Goal: Task Accomplishment & Management: Use online tool/utility

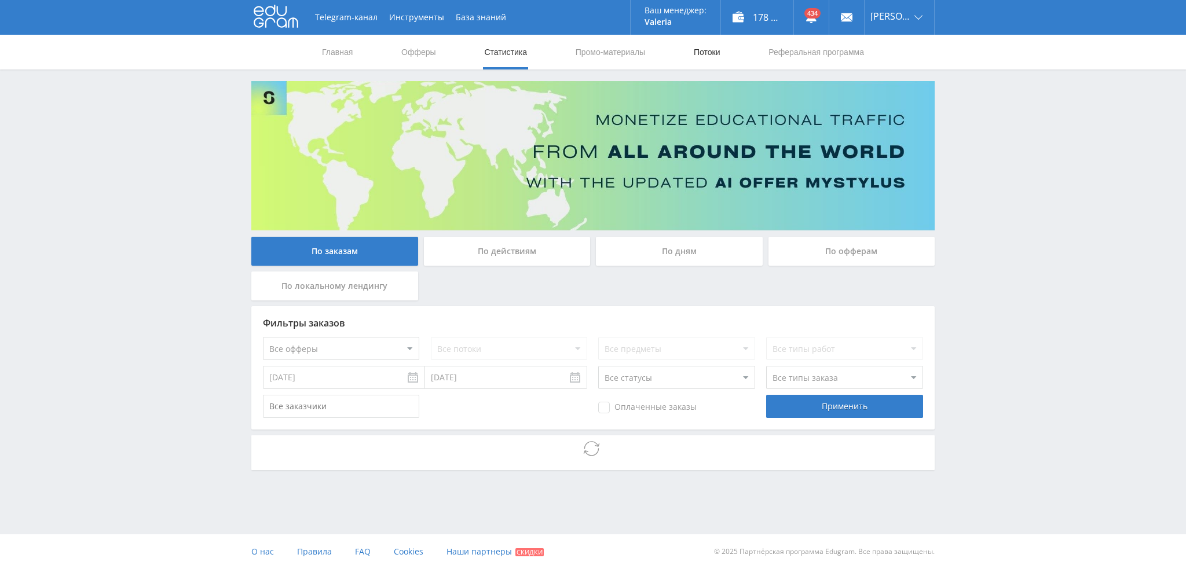
click at [698, 53] on link "Потоки" at bounding box center [706, 52] width 29 height 35
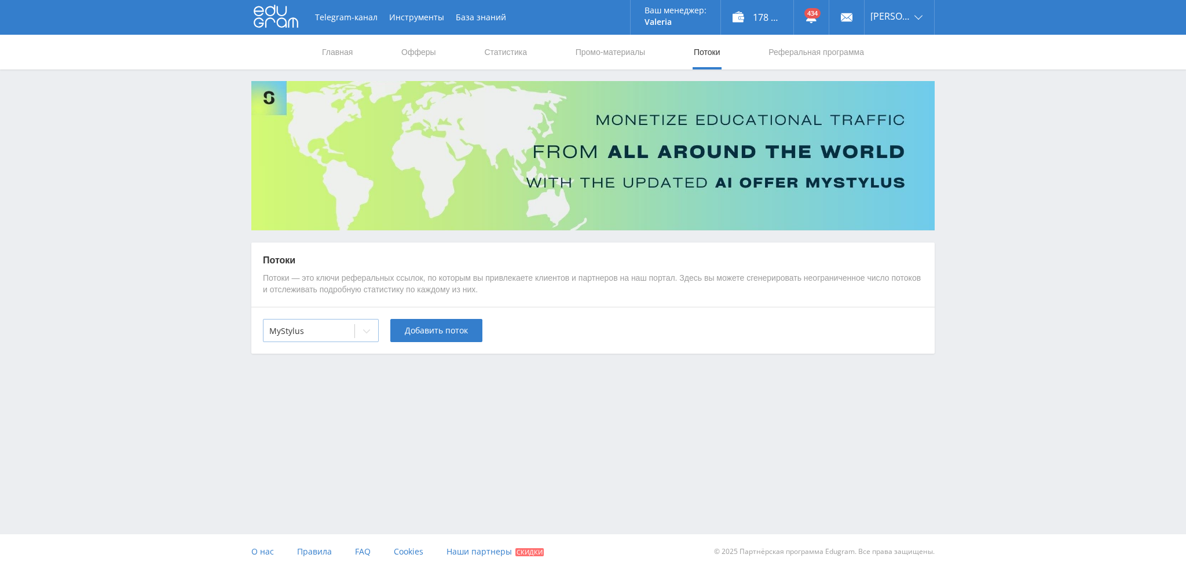
click at [306, 331] on div at bounding box center [308, 331] width 79 height 12
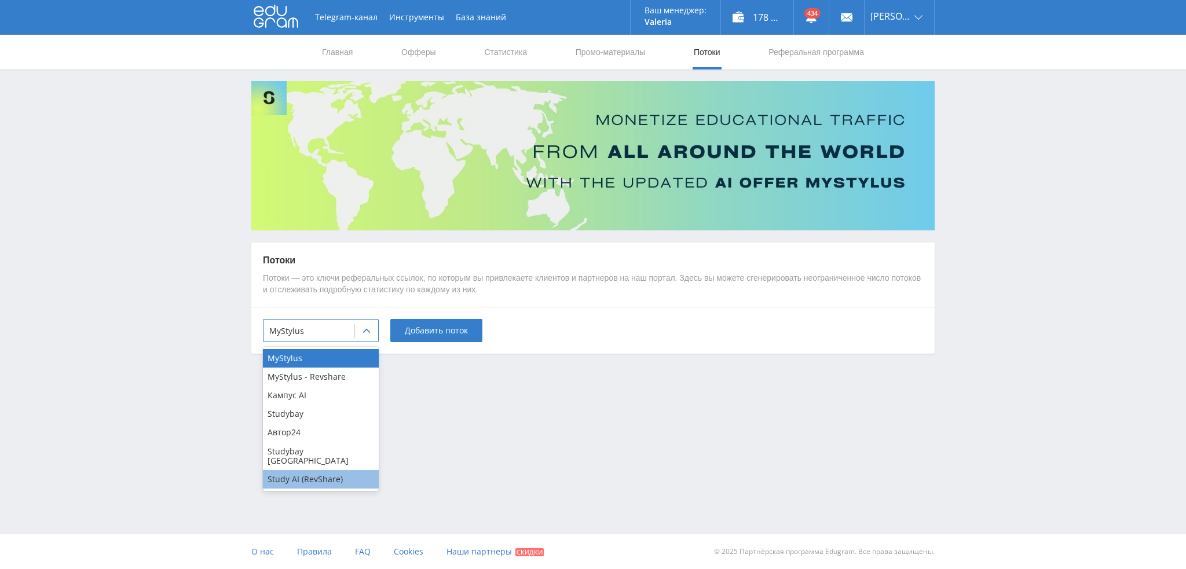
click at [304, 471] on div "Study AI (RevShare)" at bounding box center [321, 479] width 116 height 19
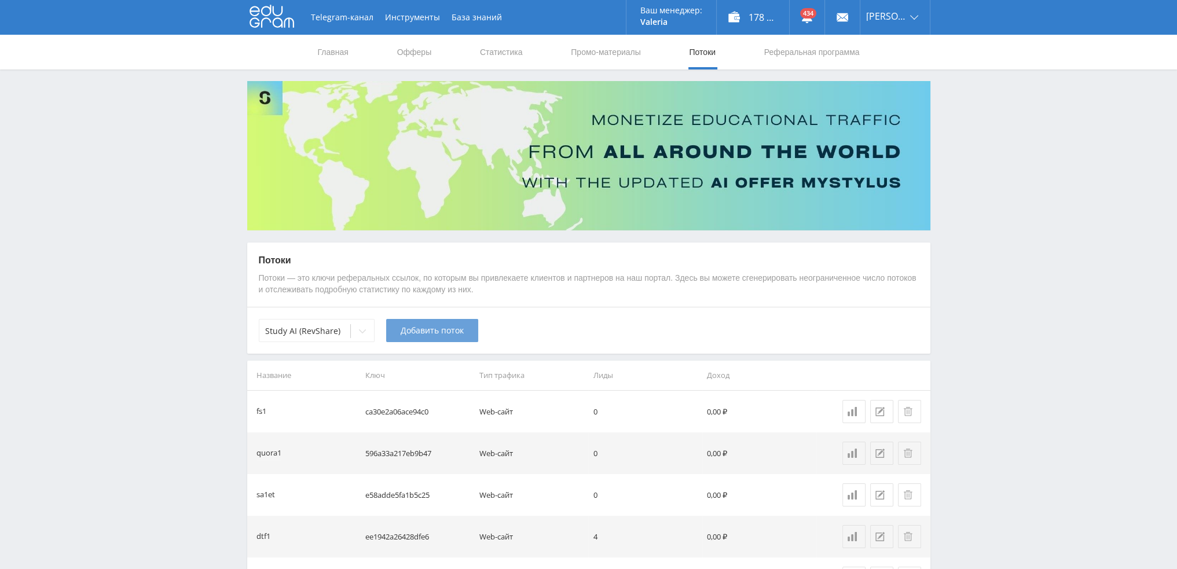
click at [428, 332] on span "Добавить поток" at bounding box center [432, 330] width 63 height 9
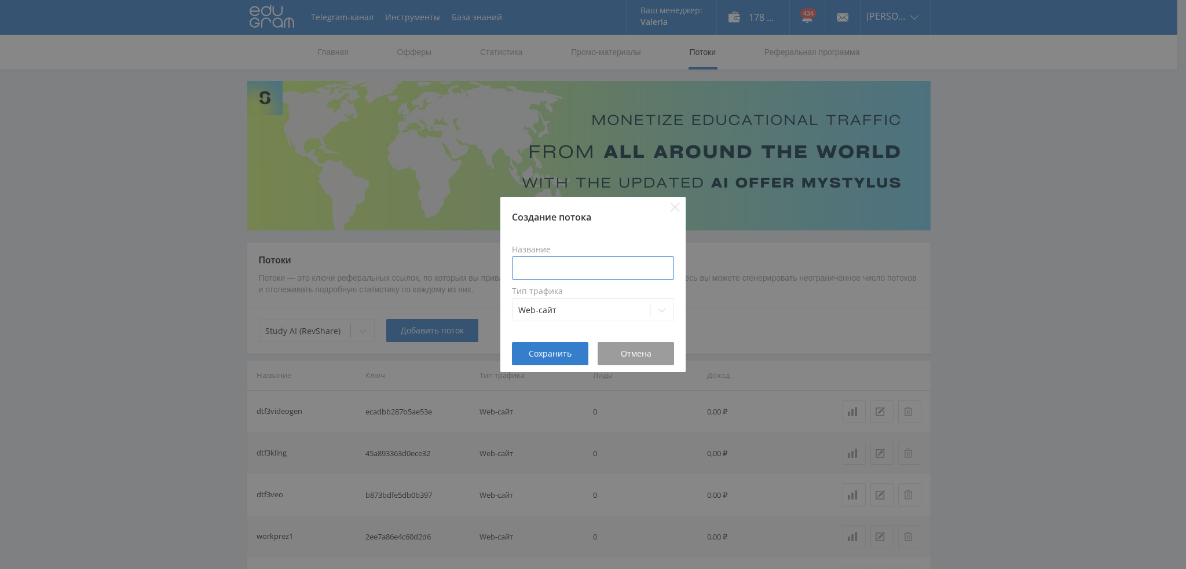
click at [577, 270] on input at bounding box center [593, 267] width 162 height 23
type input "chat5bot"
click at [557, 351] on span "Сохранить" at bounding box center [550, 353] width 43 height 9
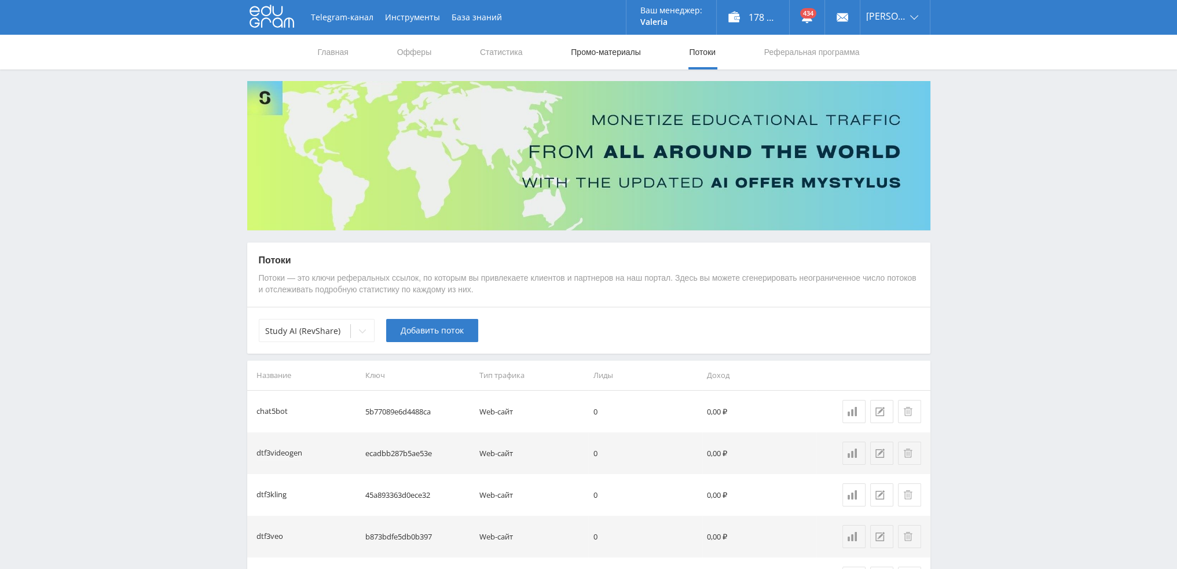
click at [574, 41] on link "Промо-материалы" at bounding box center [606, 52] width 72 height 35
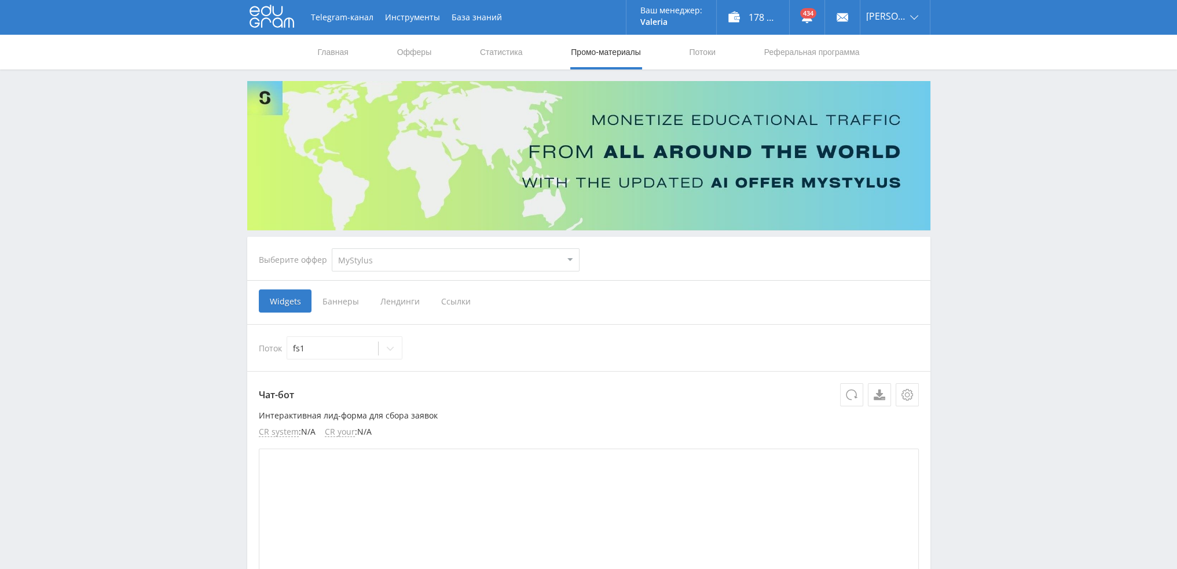
click at [364, 261] on select "MyStylus MyStylus - Revshare Кампус AI Studybay Автор24 Studybay Brazil Study A…" at bounding box center [456, 259] width 248 height 23
select select "376"
click at [332, 248] on select "MyStylus MyStylus - Revshare Кампус AI Studybay Автор24 Studybay Brazil Study A…" at bounding box center [456, 259] width 248 height 23
select select "376"
click at [346, 300] on span "Ссылки" at bounding box center [337, 300] width 52 height 23
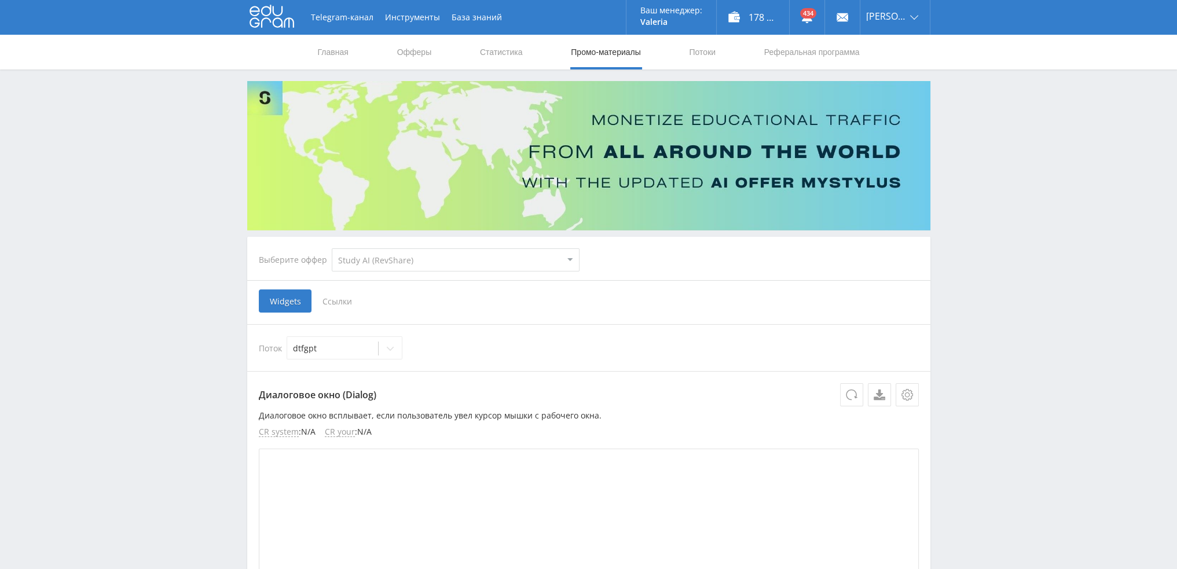
click at [0, 0] on input "Ссылки" at bounding box center [0, 0] width 0 height 0
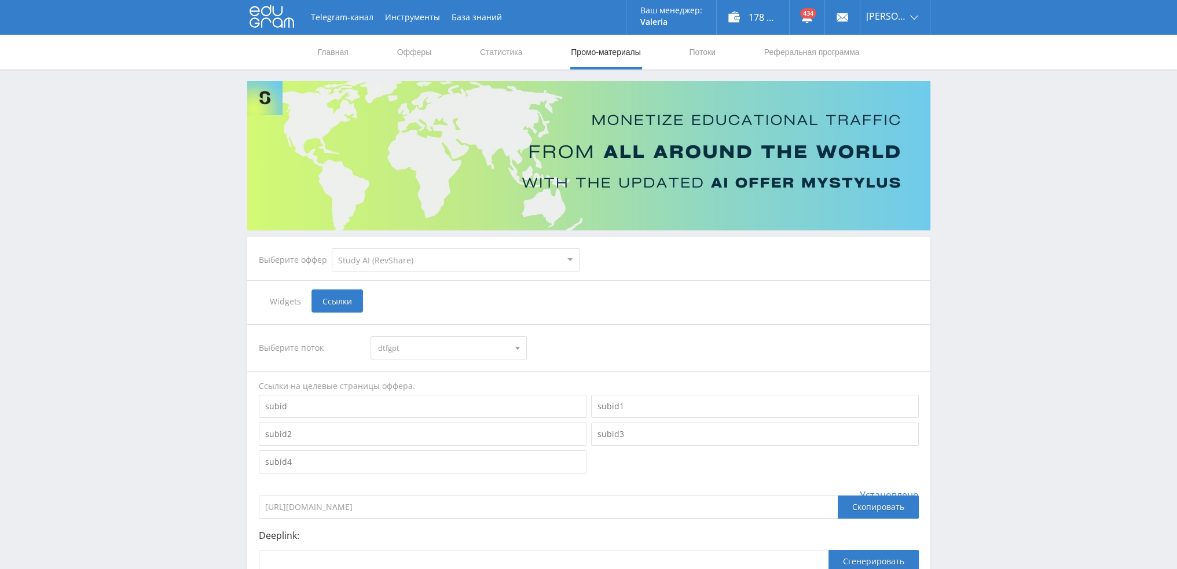
click at [449, 351] on span "dtfgpt" at bounding box center [443, 348] width 131 height 22
click at [409, 451] on button "chat5bot" at bounding box center [448, 450] width 155 height 16
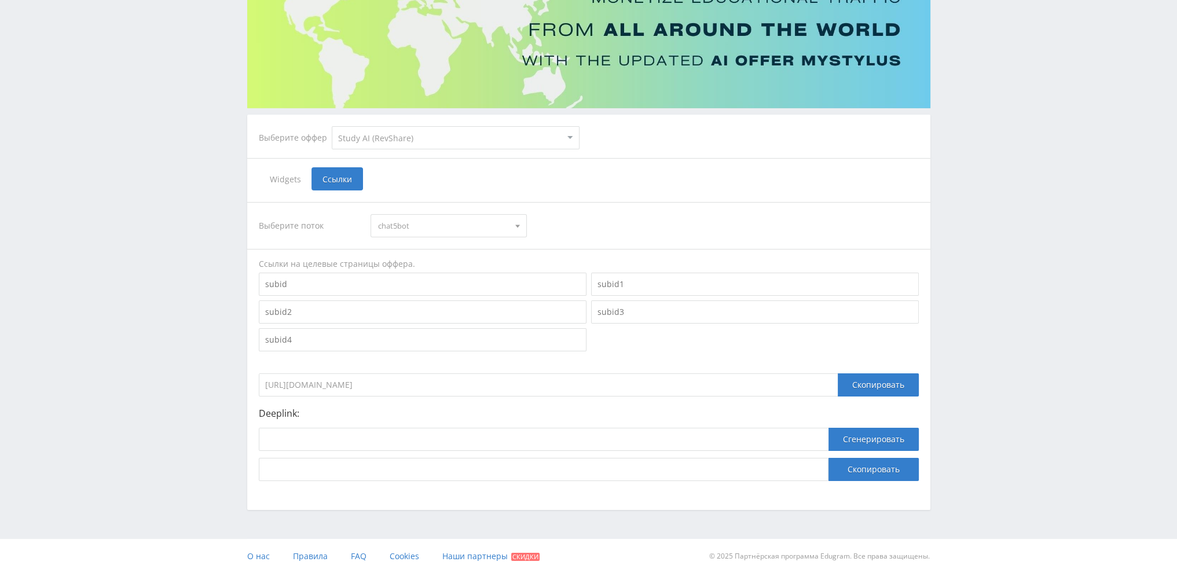
scroll to position [126, 0]
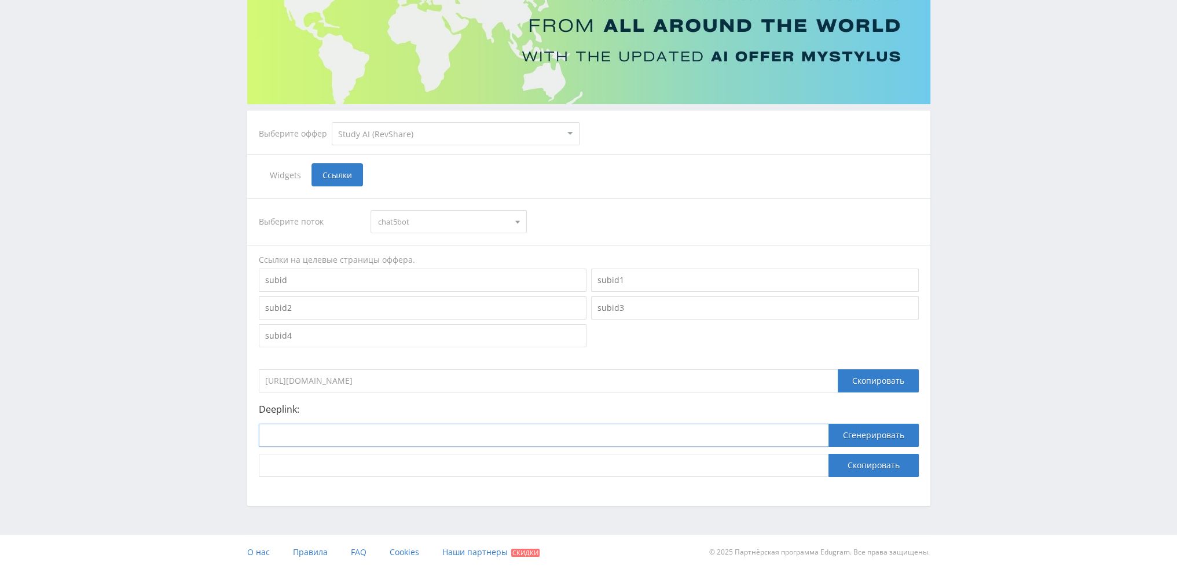
click at [343, 435] on input at bounding box center [544, 435] width 570 height 23
paste input "https://study24.ai/chat/chat_gpt5"
type input "https://study24.ai/chat/chat_gpt5"
click at [873, 430] on button "Сгенерировать" at bounding box center [873, 435] width 90 height 23
click at [868, 464] on button "Скопировать" at bounding box center [873, 465] width 90 height 23
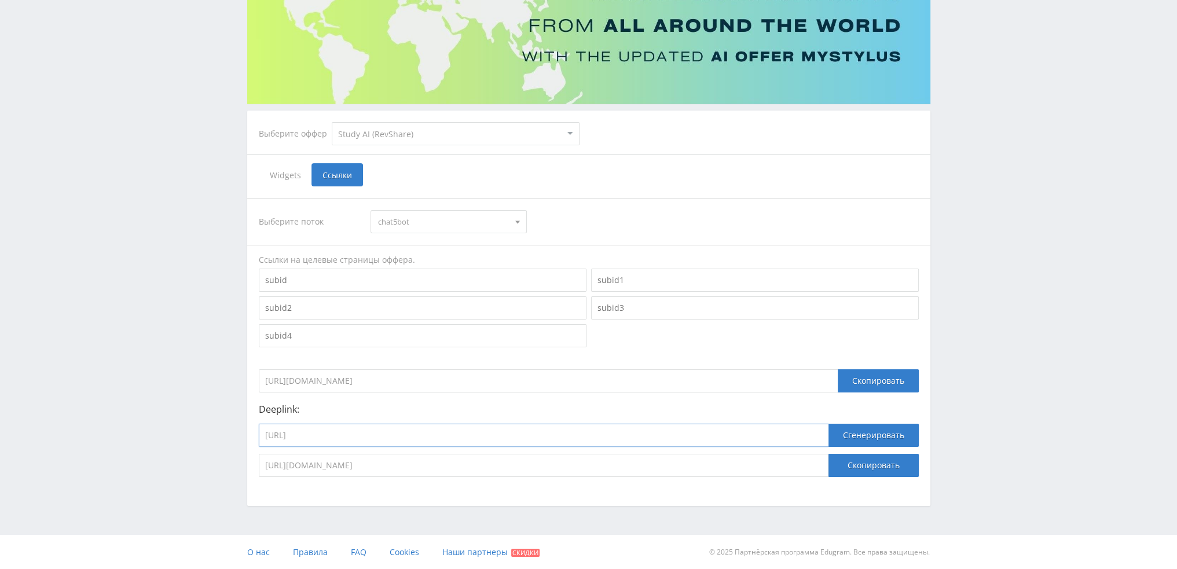
click at [504, 434] on input "https://study24.ai/chat/chat_gpt5" at bounding box center [544, 435] width 570 height 23
paste input "https://study24.ai/chat/generate_presentation_plus_bot"
paste input
type input "https://study24.ai/chat/generate_presentation_plus_bot"
click at [858, 439] on button "Сгенерировать" at bounding box center [873, 435] width 90 height 23
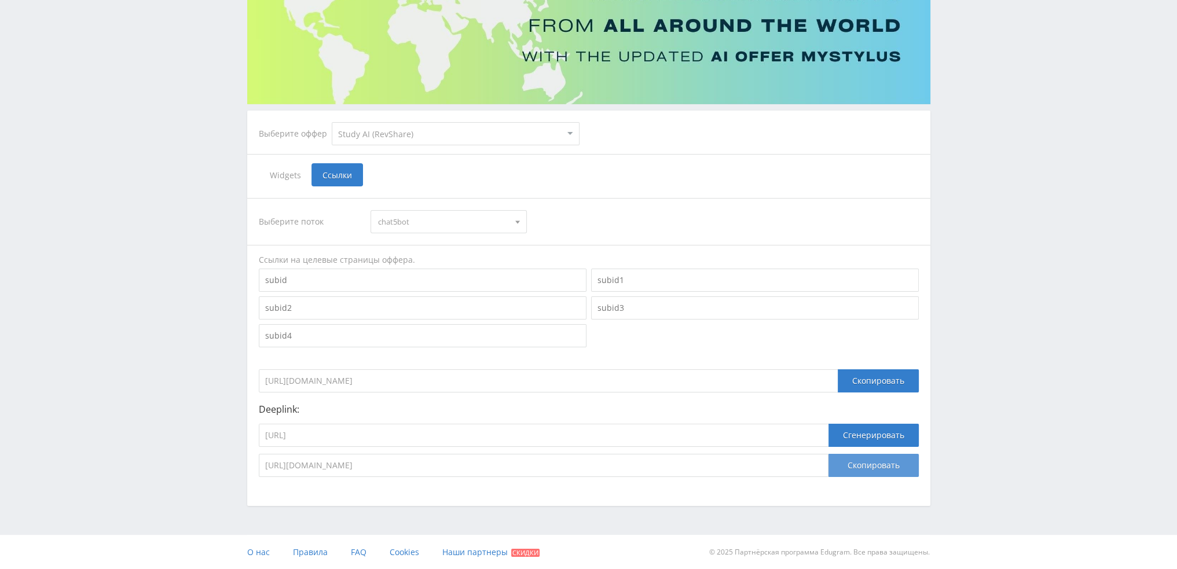
click at [868, 470] on button "Скопировать" at bounding box center [873, 465] width 90 height 23
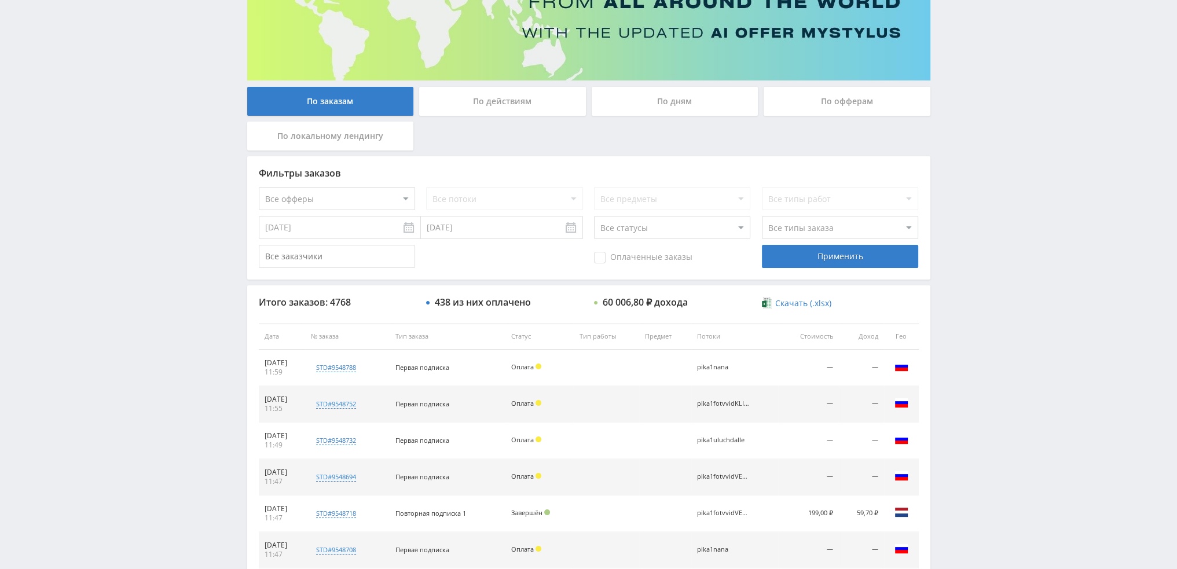
scroll to position [116, 0]
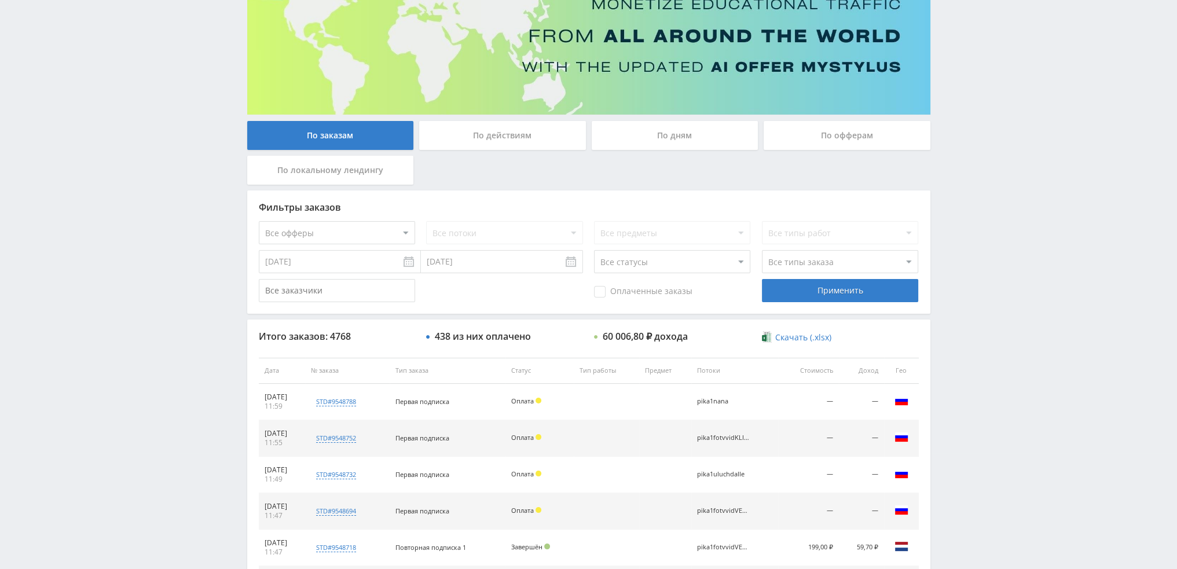
click at [633, 135] on div "По дням" at bounding box center [675, 135] width 167 height 29
click at [0, 0] on input "По дням" at bounding box center [0, 0] width 0 height 0
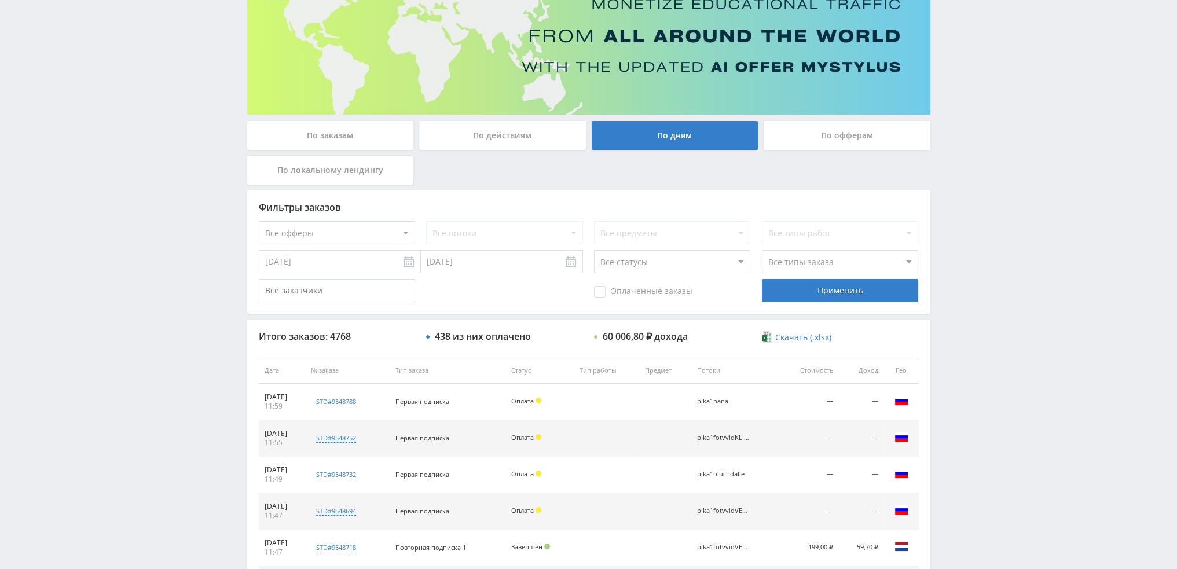
scroll to position [0, 0]
